Goal: Task Accomplishment & Management: Manage account settings

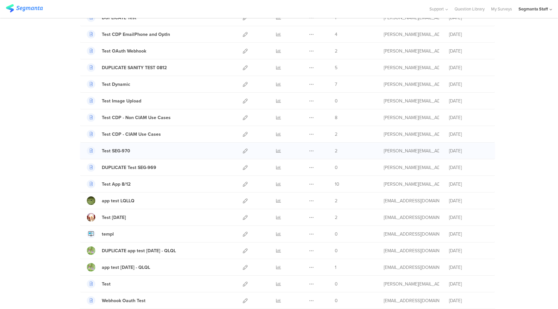
scroll to position [194, 0]
click at [537, 11] on div "Segmanta Staff" at bounding box center [532, 9] width 29 height 6
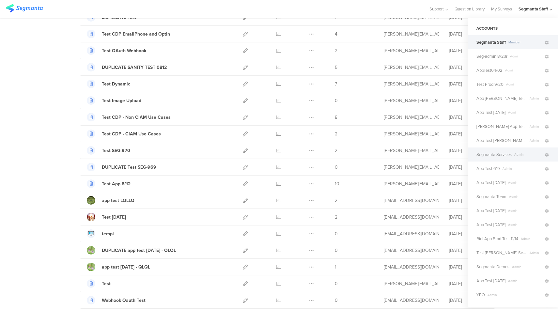
click at [507, 157] on span "Segmanta Services" at bounding box center [493, 154] width 35 height 6
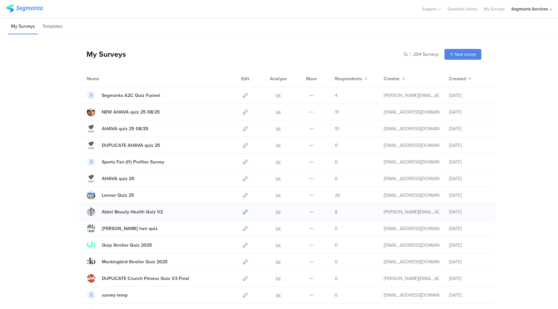
click at [243, 213] on icon at bounding box center [245, 211] width 5 height 5
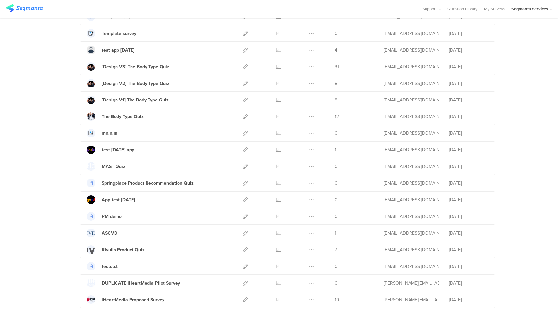
scroll to position [679, 0]
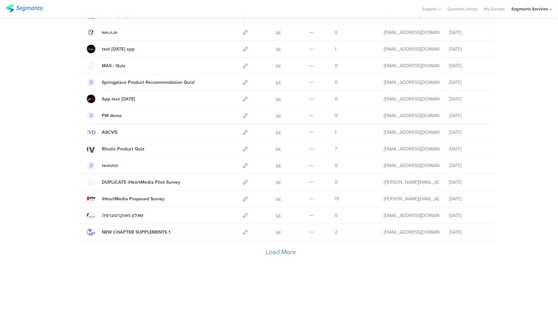
click at [276, 252] on div "Load More" at bounding box center [280, 253] width 401 height 26
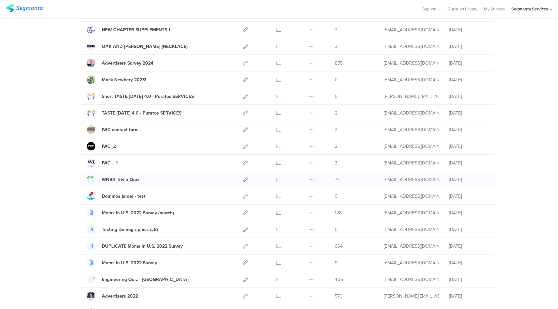
scroll to position [989, 0]
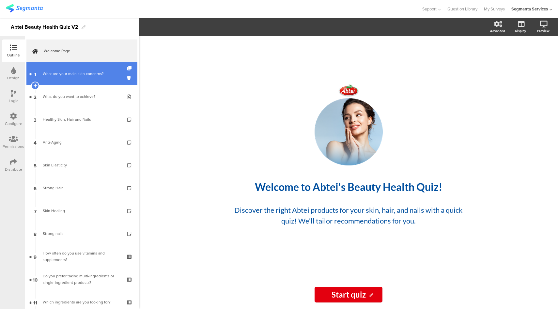
click at [85, 79] on link "1 What are your main skin concerns?" at bounding box center [81, 73] width 111 height 23
